Goal: Find specific page/section: Find specific page/section

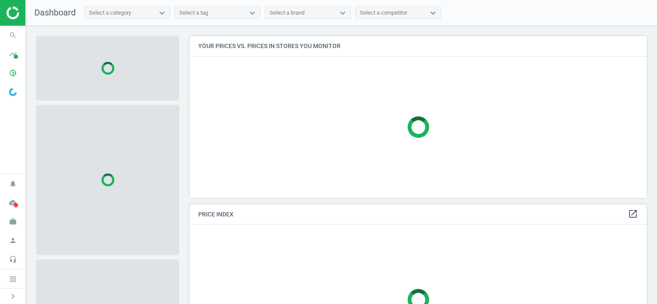
scroll to position [175, 463]
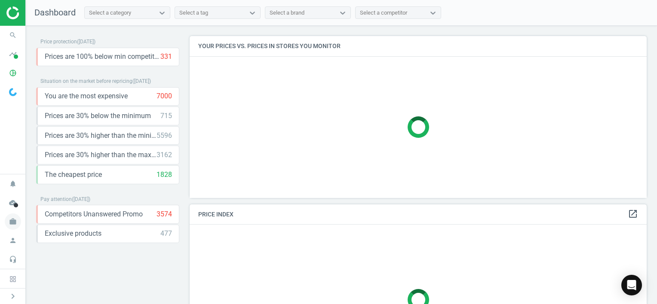
click at [20, 225] on icon "work" at bounding box center [13, 222] width 16 height 16
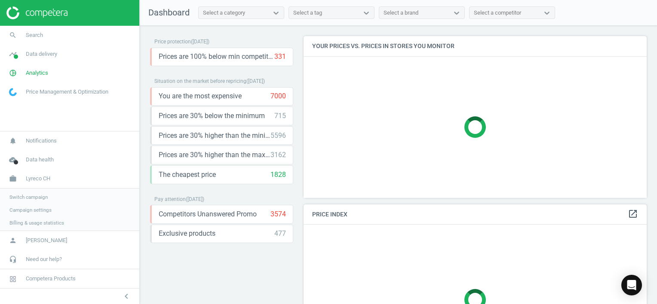
scroll to position [175, 350]
click at [37, 199] on span "Switch campaign" at bounding box center [28, 196] width 38 height 7
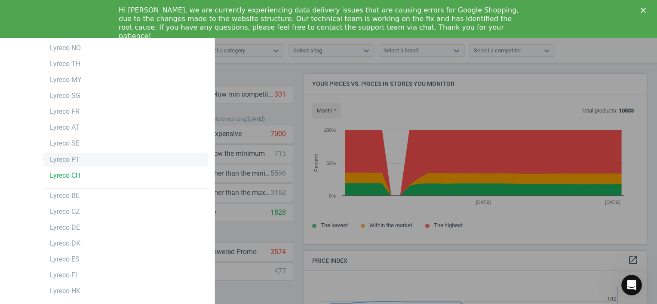
scroll to position [211, 350]
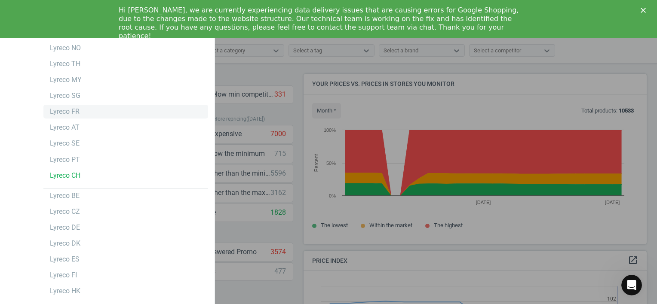
click at [90, 110] on div "Lyreco FR" at bounding box center [125, 112] width 165 height 14
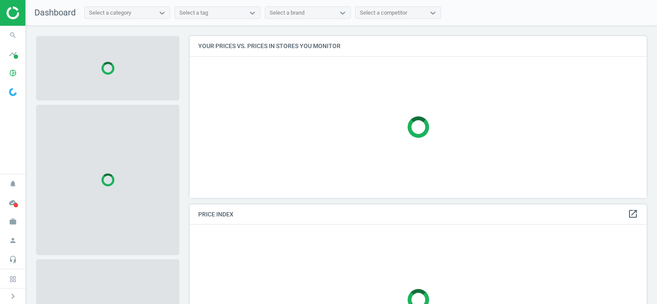
scroll to position [175, 463]
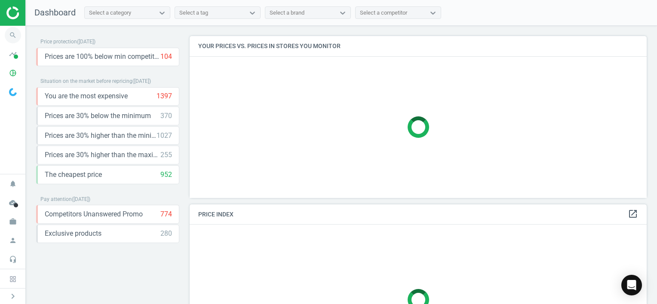
click at [9, 37] on icon "search" at bounding box center [13, 35] width 16 height 16
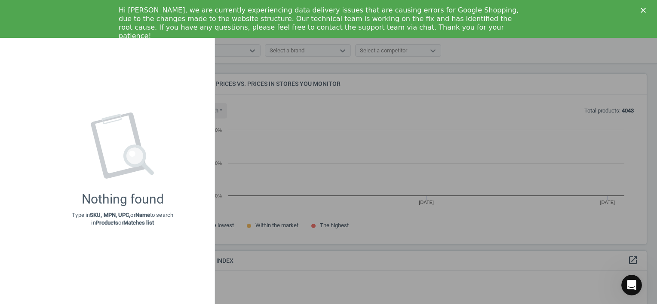
scroll to position [183, 463]
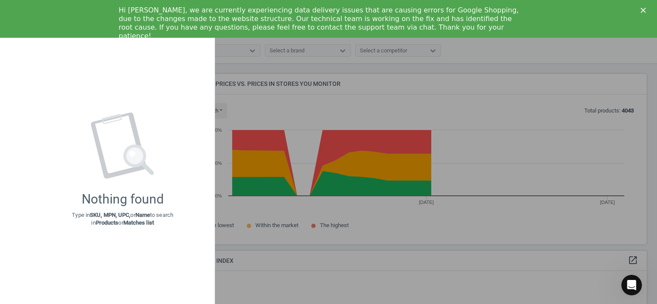
click at [639, 12] on div "Hi [PERSON_NAME], we are currently experiencing data delivery issues that are c…" at bounding box center [328, 23] width 657 height 40
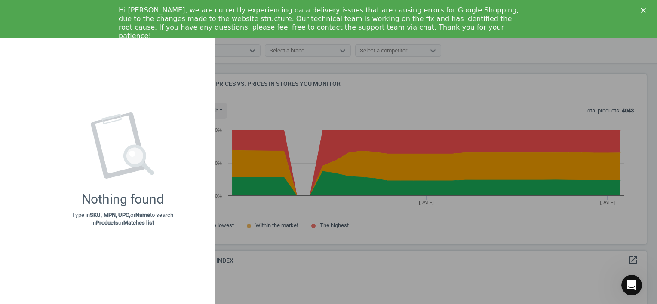
click at [641, 12] on polygon "Close" at bounding box center [642, 10] width 5 height 5
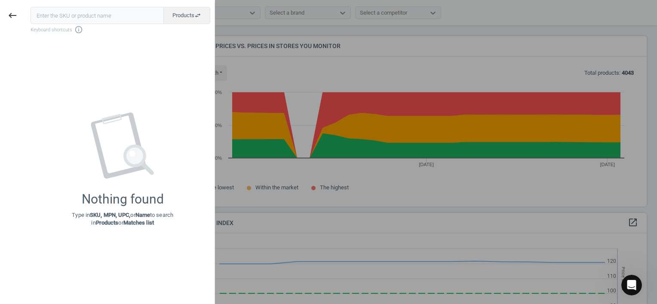
scroll to position [211, 463]
click at [86, 15] on input "text" at bounding box center [97, 15] width 133 height 17
paste input "5366245"
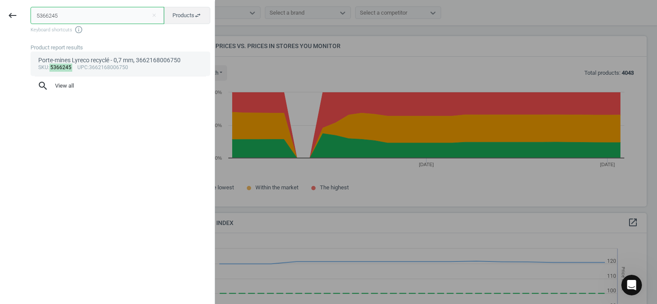
type input "5366245"
click at [107, 66] on div "sku : 5366245 upc :3662168006750" at bounding box center [120, 67] width 165 height 7
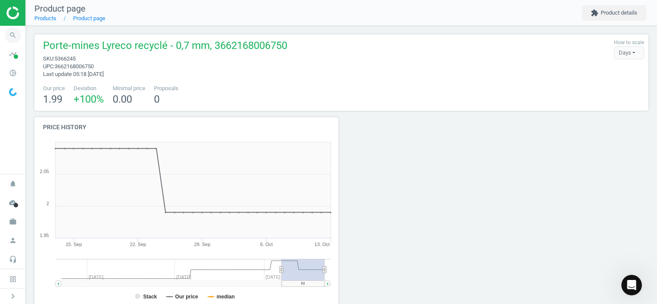
click at [12, 38] on icon "search" at bounding box center [13, 35] width 16 height 16
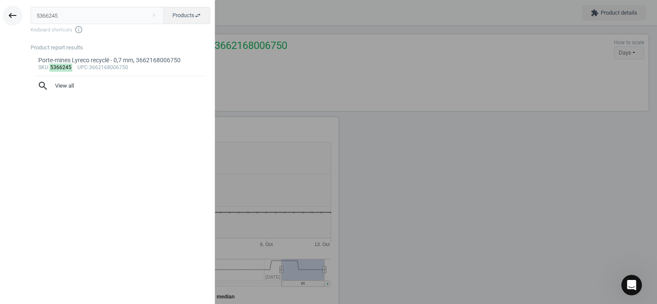
drag, startPoint x: 60, startPoint y: 19, endPoint x: 16, endPoint y: 12, distance: 44.9
click at [16, 12] on div "keyboard_backspace 5366245 close Products swap_horiz Keyboard shortcuts info_ou…" at bounding box center [107, 153] width 215 height 304
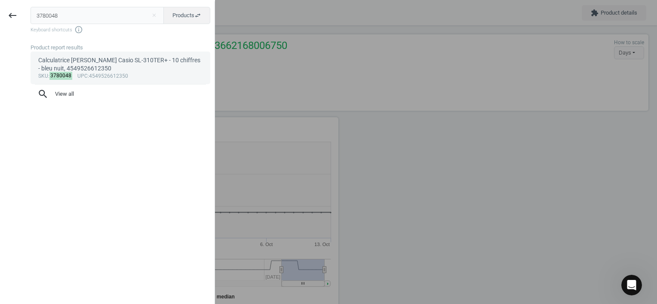
type input "3780048"
click at [141, 73] on div "sku : 3780048 upc :4549526612350" at bounding box center [120, 76] width 165 height 7
